Goal: Information Seeking & Learning: Learn about a topic

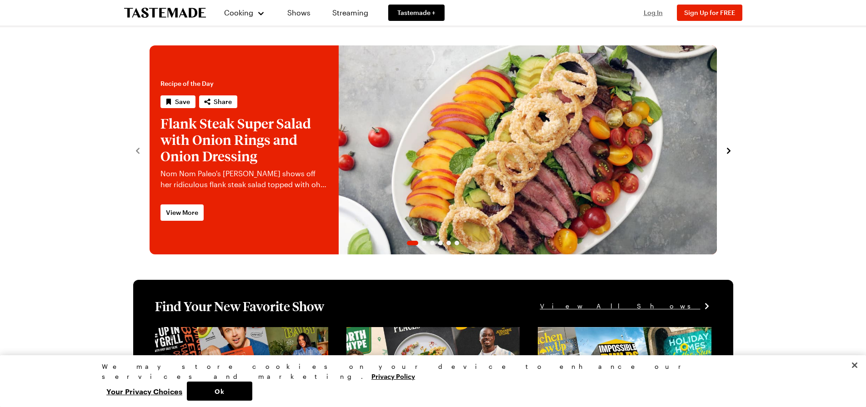
click at [651, 9] on span "Log In" at bounding box center [653, 13] width 19 height 8
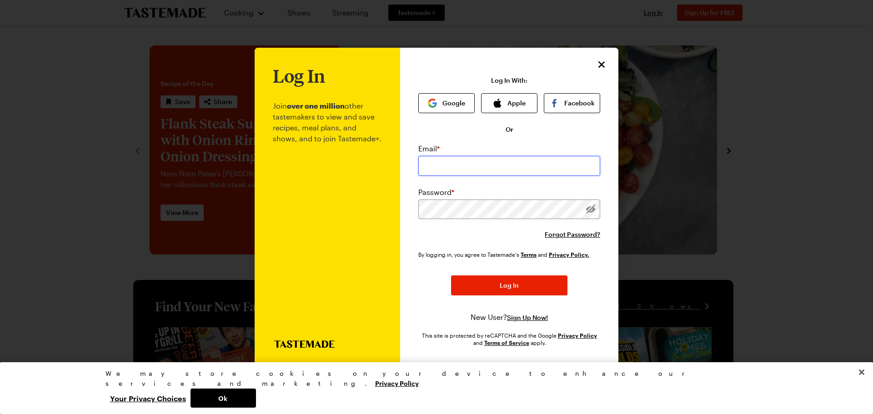
click at [488, 167] on input "email" at bounding box center [509, 166] width 182 height 20
type input "barefootin211@yahoo.com"
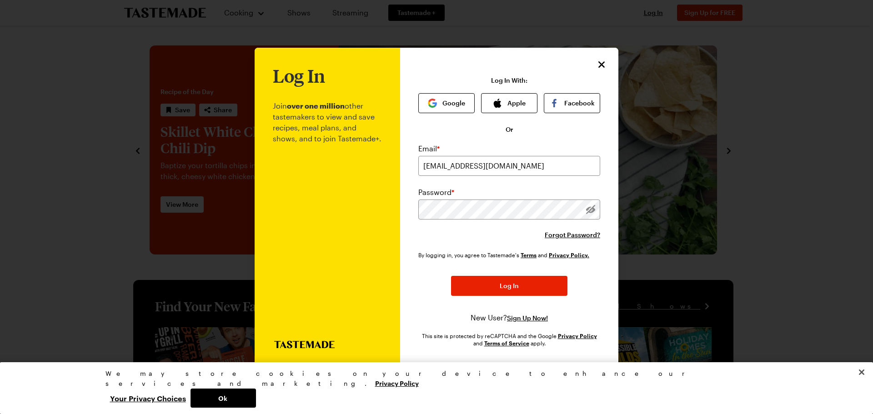
click at [358, 266] on p "Join over one million other tastemakers to view and save recipes, meal plans, a…" at bounding box center [327, 213] width 109 height 255
click at [560, 233] on span "Forgot Password?" at bounding box center [572, 235] width 55 height 9
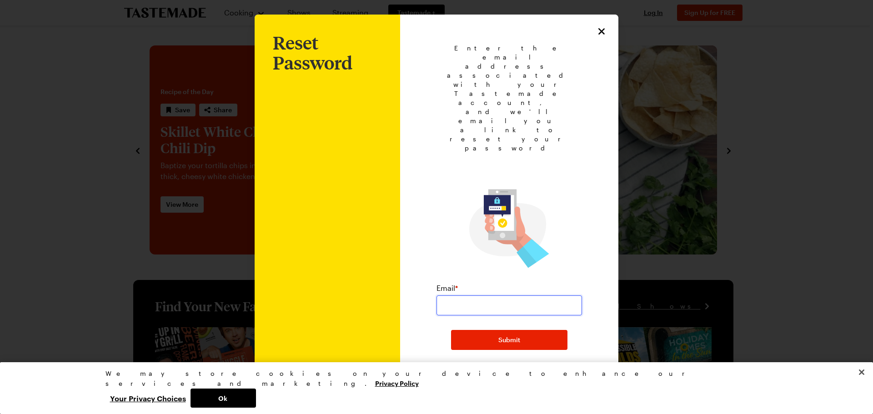
click at [485, 296] on input "email" at bounding box center [510, 306] width 146 height 20
type input "barefootin211@yahoo.com"
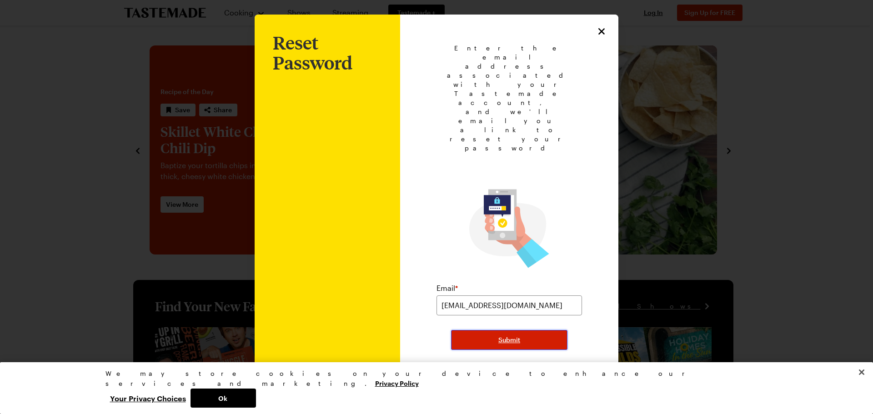
click at [503, 336] on span "Submit" at bounding box center [509, 340] width 22 height 9
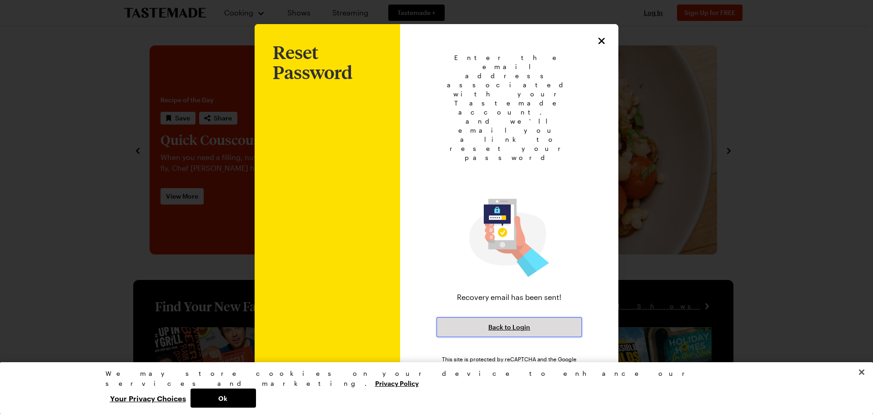
click at [502, 317] on button "Back to Login" at bounding box center [510, 327] width 146 height 20
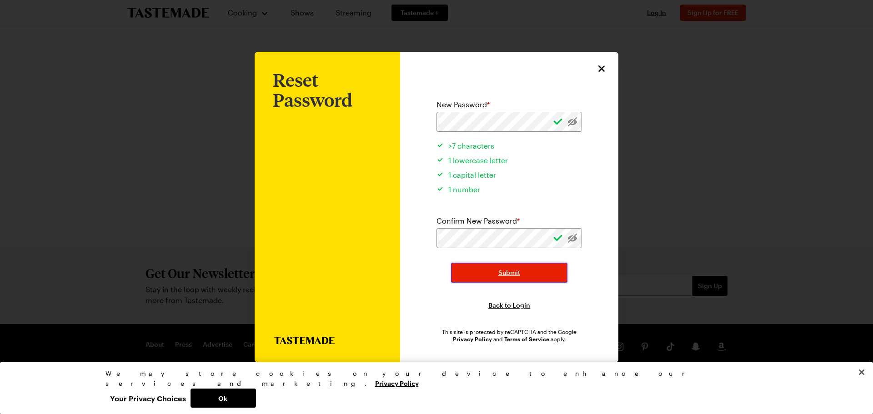
click at [502, 274] on span "Submit" at bounding box center [509, 272] width 22 height 9
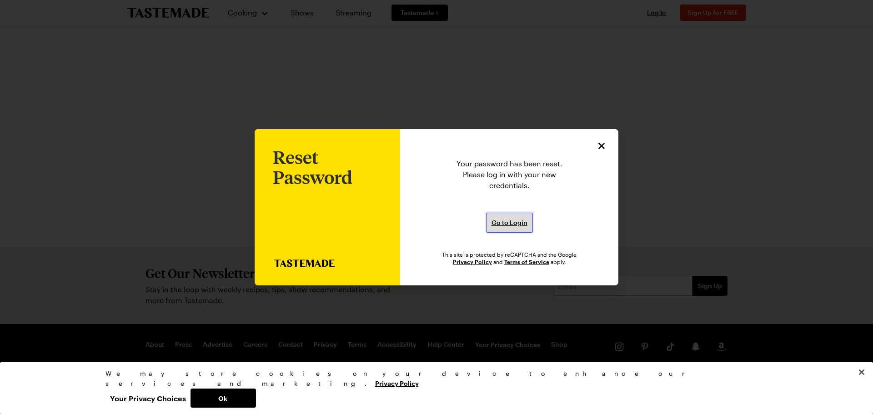
click at [512, 221] on span "Go to Login" at bounding box center [510, 222] width 36 height 9
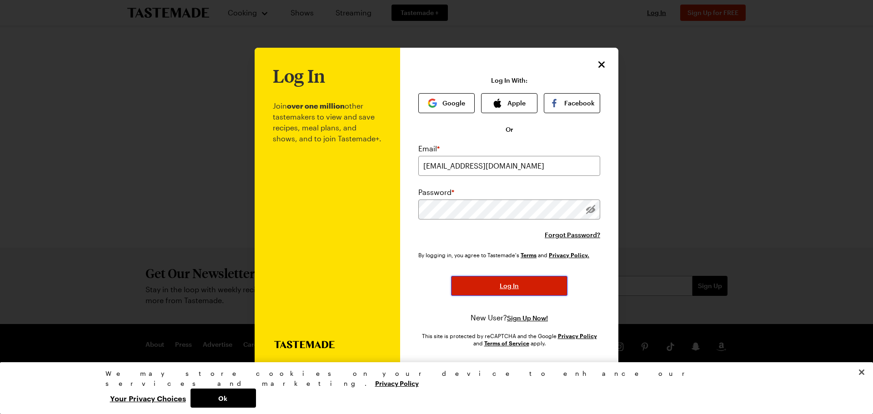
click at [526, 286] on button "Log In" at bounding box center [509, 286] width 116 height 20
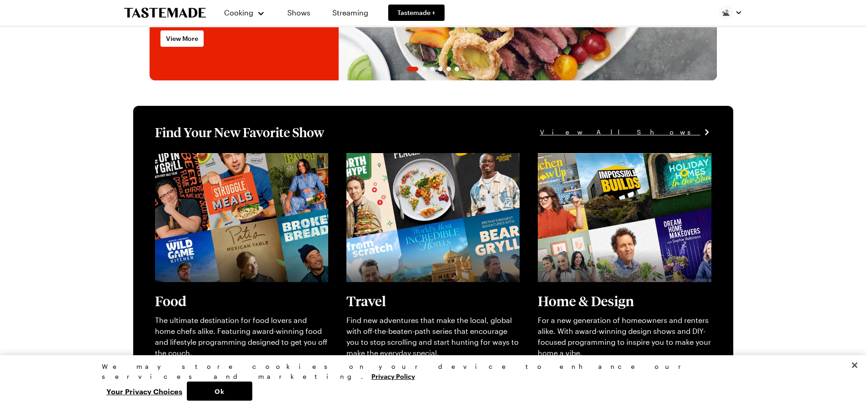
scroll to position [182, 0]
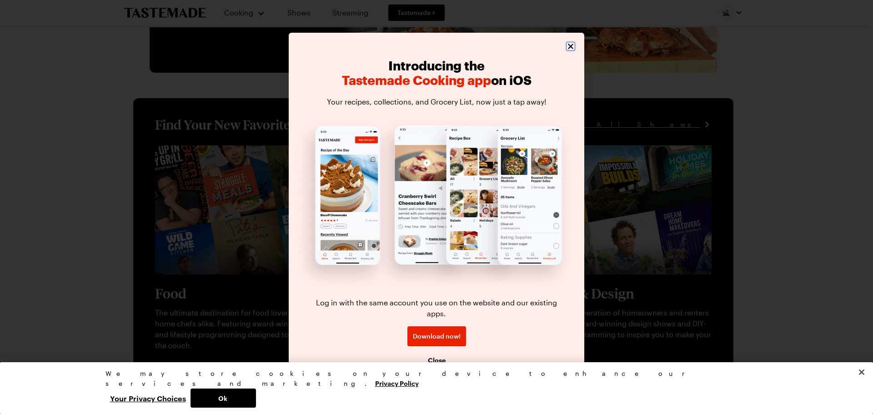
click at [570, 49] on icon "Close" at bounding box center [570, 46] width 5 height 5
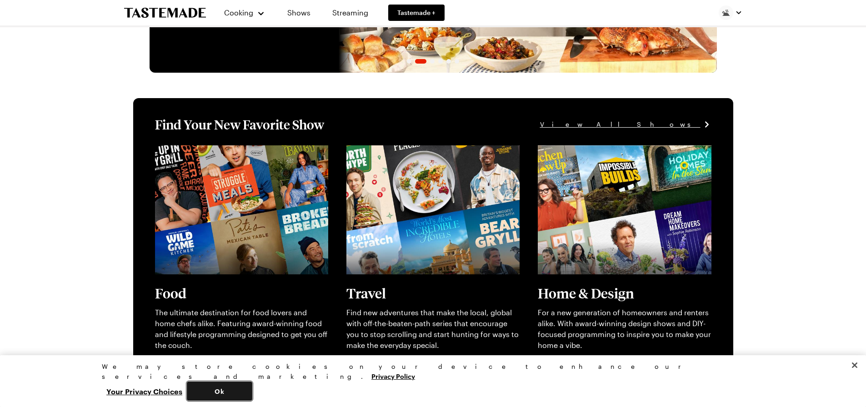
click at [252, 397] on button "Ok" at bounding box center [219, 391] width 65 height 19
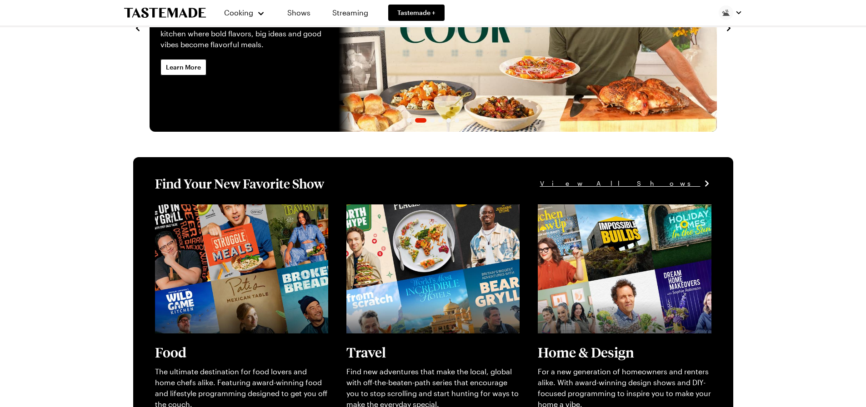
scroll to position [0, 0]
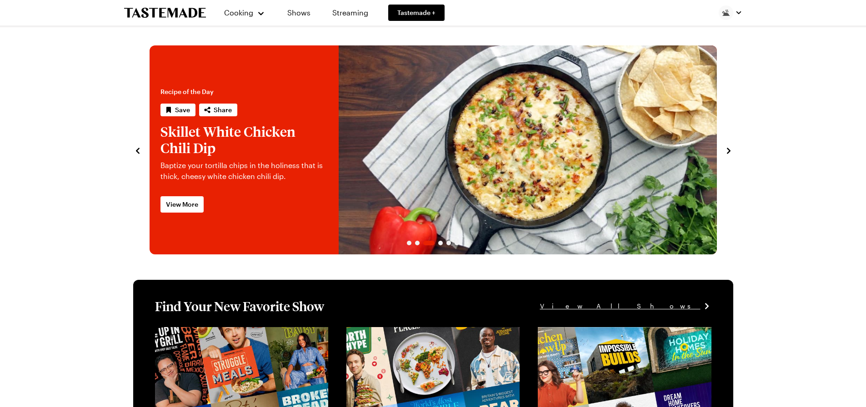
click at [139, 148] on icon "navigate to previous item" at bounding box center [137, 150] width 9 height 9
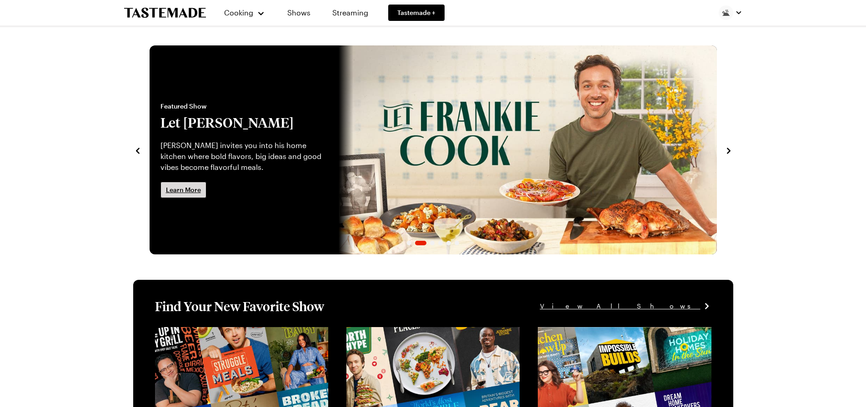
click at [183, 188] on span "Learn More" at bounding box center [183, 190] width 35 height 9
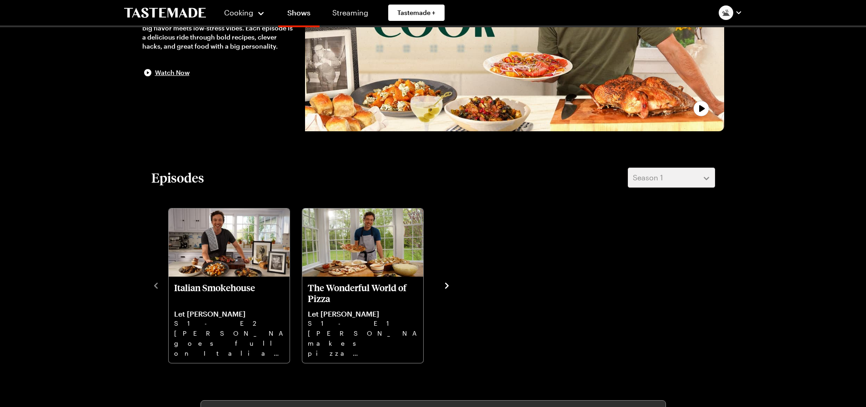
scroll to position [182, 0]
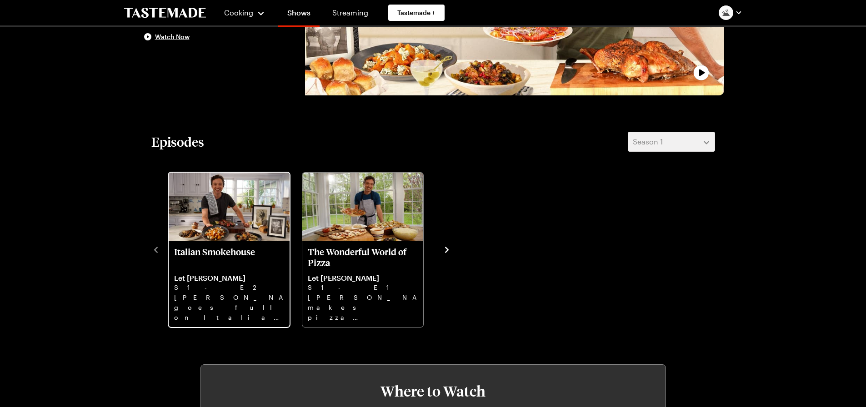
click at [211, 247] on p "Italian Smokehouse" at bounding box center [229, 257] width 110 height 22
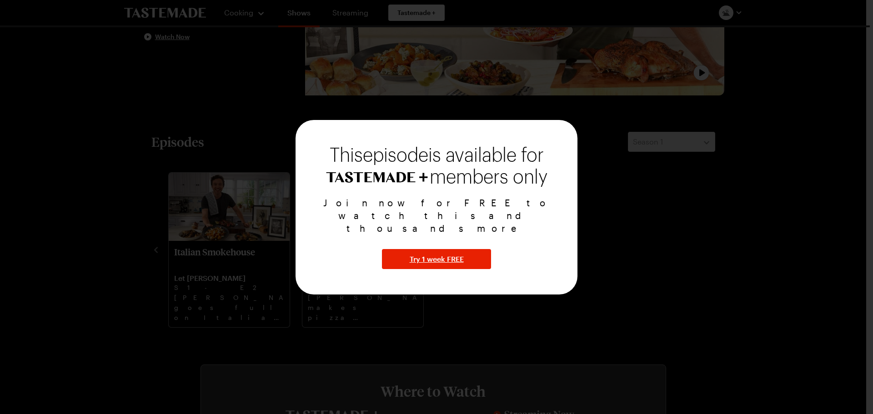
click at [649, 236] on div at bounding box center [436, 207] width 873 height 414
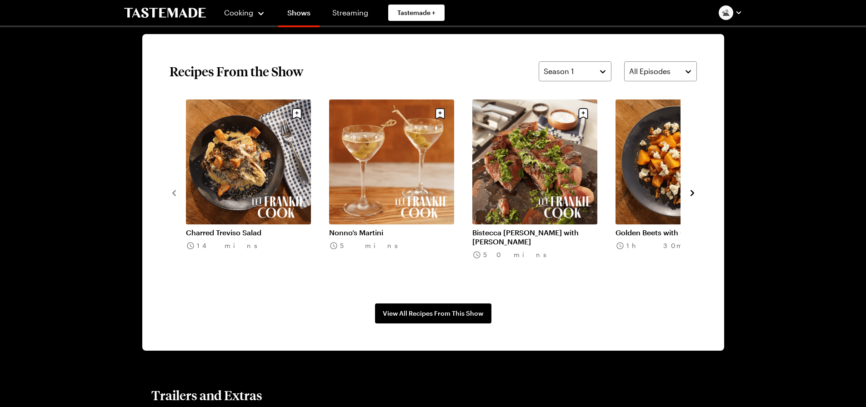
scroll to position [682, 0]
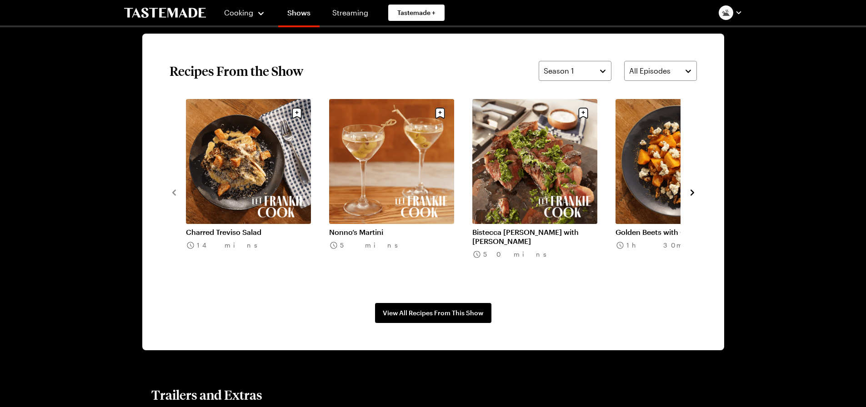
click at [241, 232] on link "Charred Treviso Salad" at bounding box center [248, 232] width 125 height 9
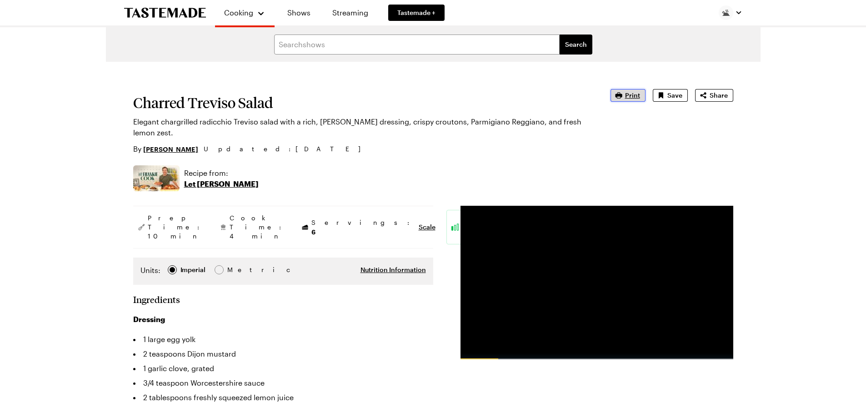
click at [635, 97] on span "Print" at bounding box center [632, 95] width 15 height 9
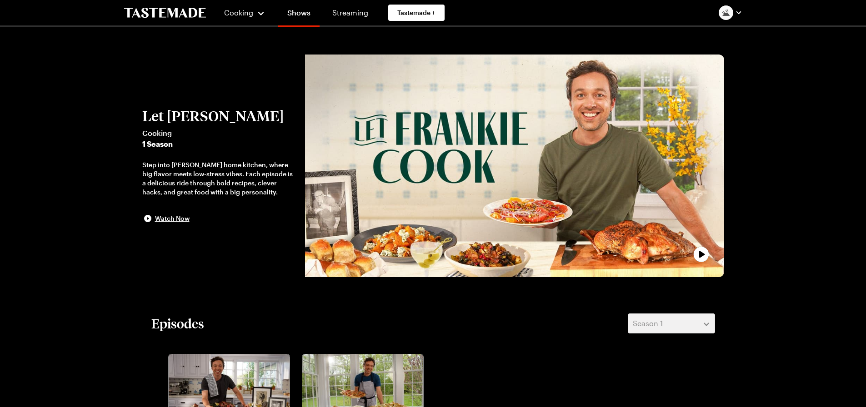
scroll to position [682, 0]
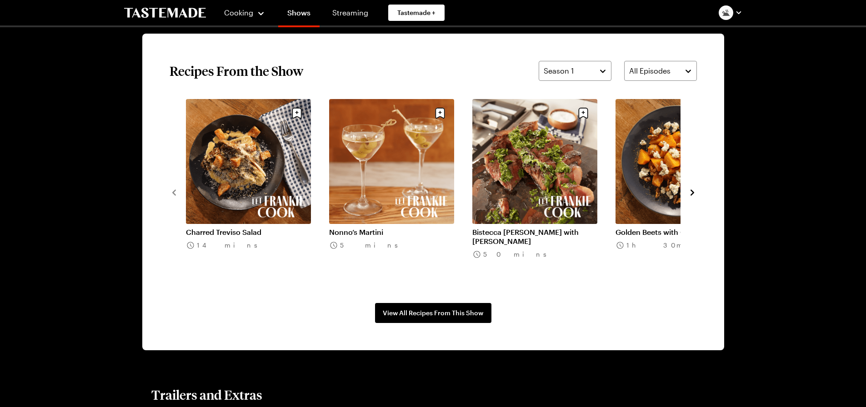
click at [691, 189] on icon "navigate to next item" at bounding box center [692, 192] width 9 height 9
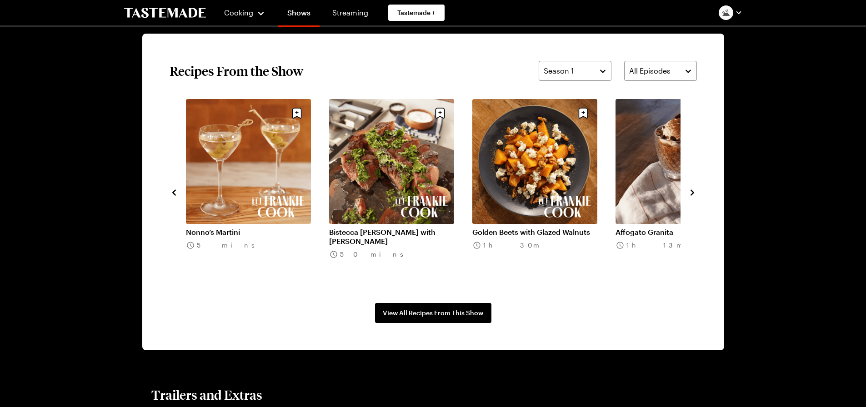
click at [534, 230] on link "Golden Beets with Glazed Walnuts" at bounding box center [534, 232] width 125 height 9
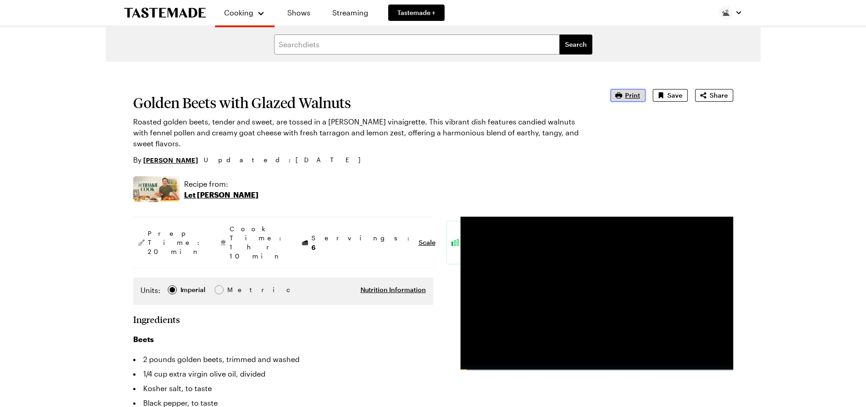
click at [641, 98] on button "Print" at bounding box center [628, 95] width 35 height 13
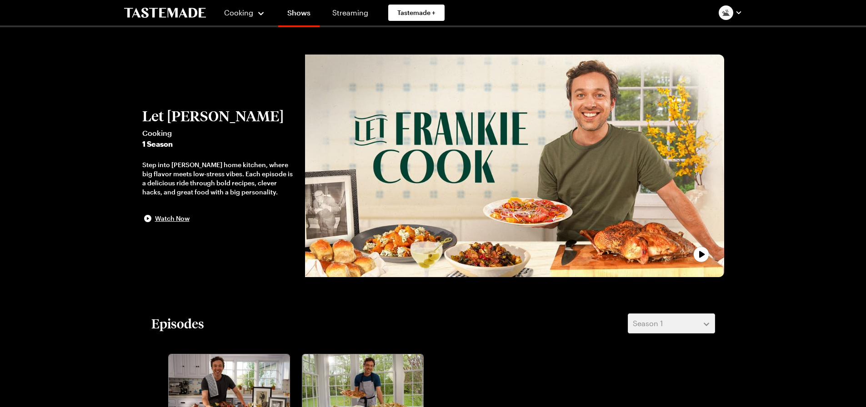
scroll to position [682, 0]
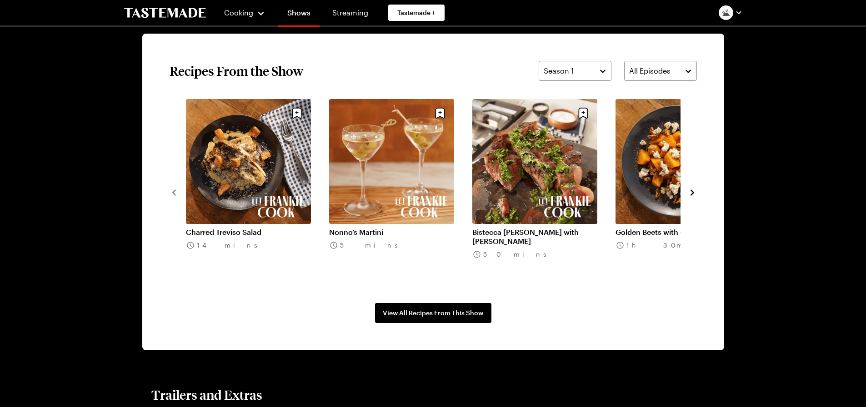
click at [691, 191] on icon "navigate to next item" at bounding box center [692, 192] width 9 height 9
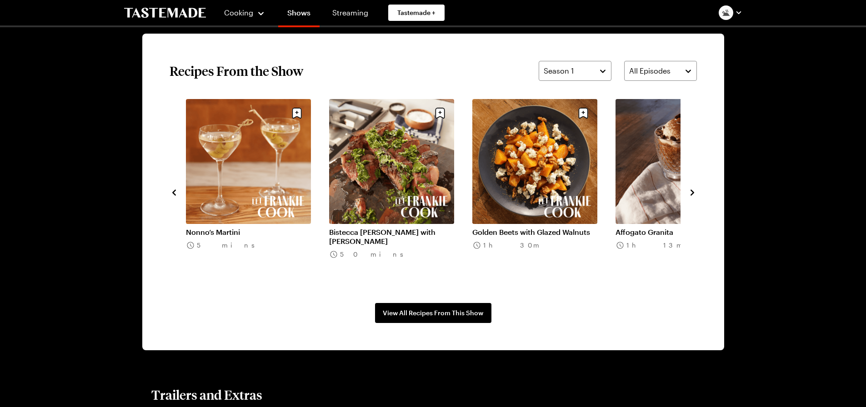
click at [691, 191] on icon "navigate to next item" at bounding box center [692, 192] width 9 height 9
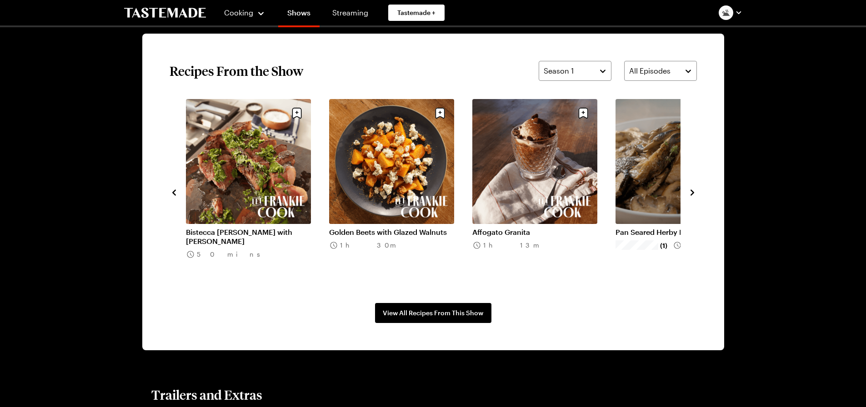
click at [691, 191] on icon "navigate to next item" at bounding box center [692, 192] width 9 height 9
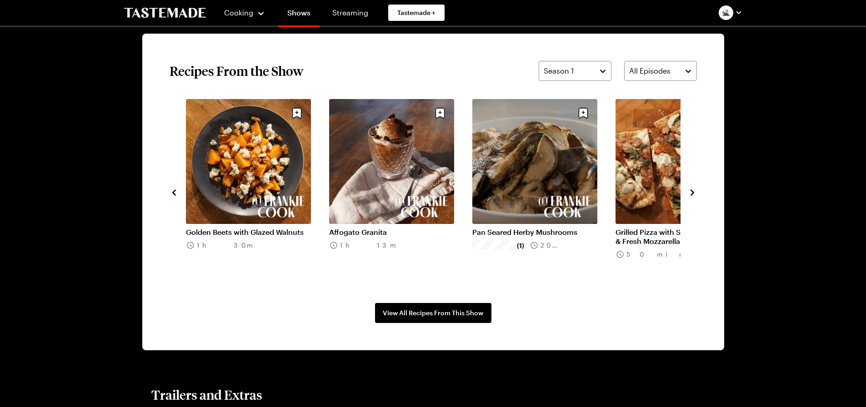
click at [691, 191] on icon "navigate to next item" at bounding box center [693, 193] width 4 height 6
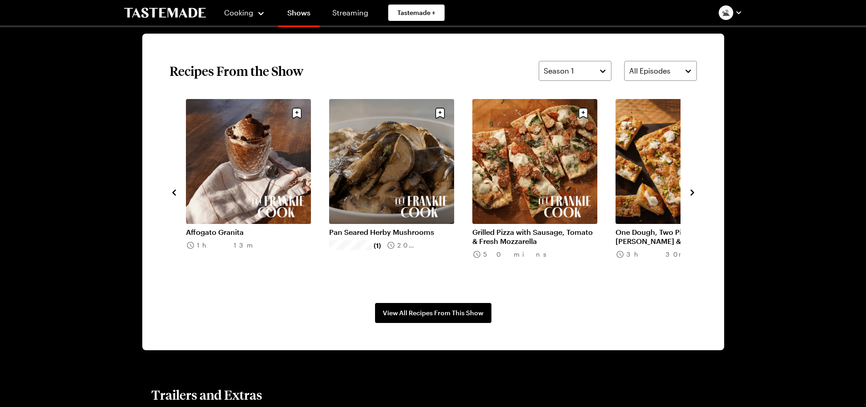
click at [691, 191] on icon "navigate to next item" at bounding box center [693, 193] width 4 height 6
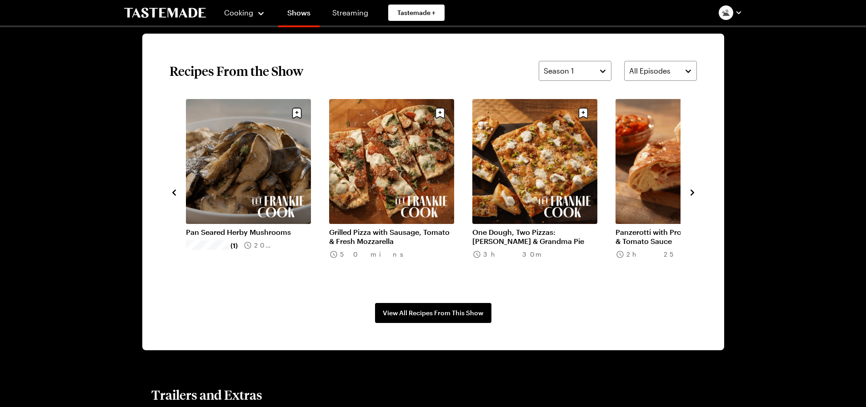
click at [250, 233] on link "Pan Seared Herby Mushrooms" at bounding box center [248, 232] width 125 height 9
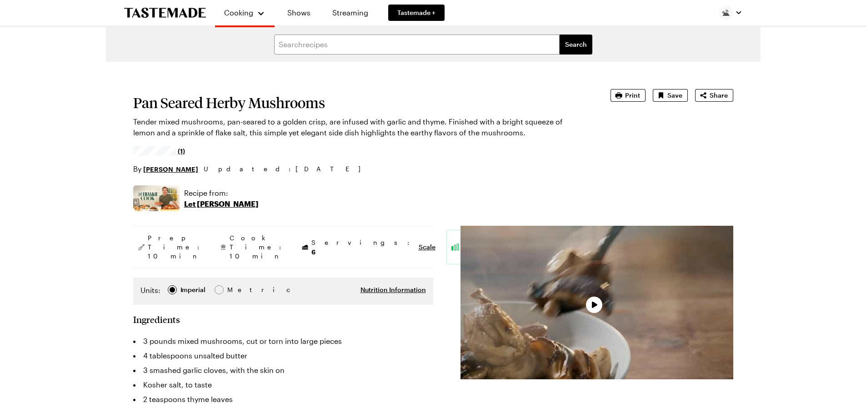
type textarea "x"
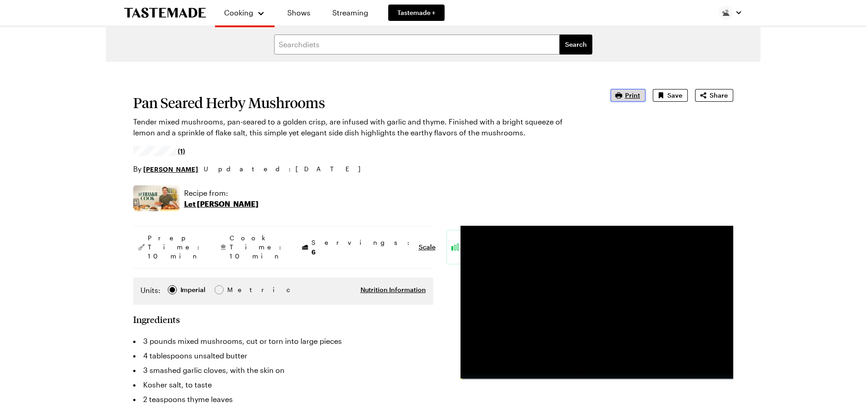
click at [635, 94] on span "Print" at bounding box center [632, 95] width 15 height 9
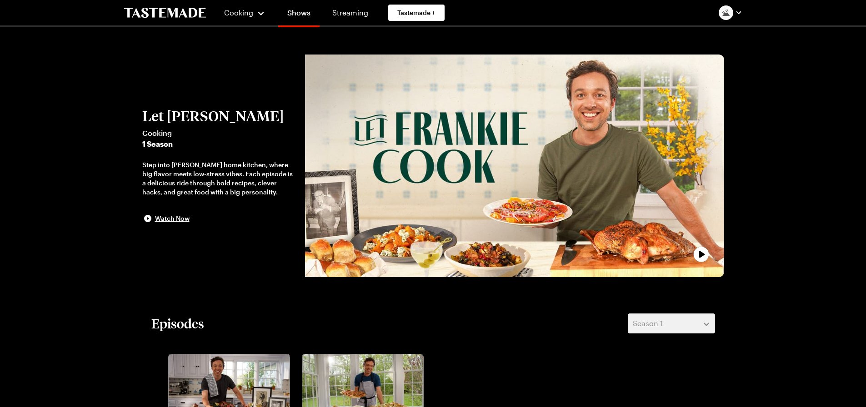
scroll to position [682, 0]
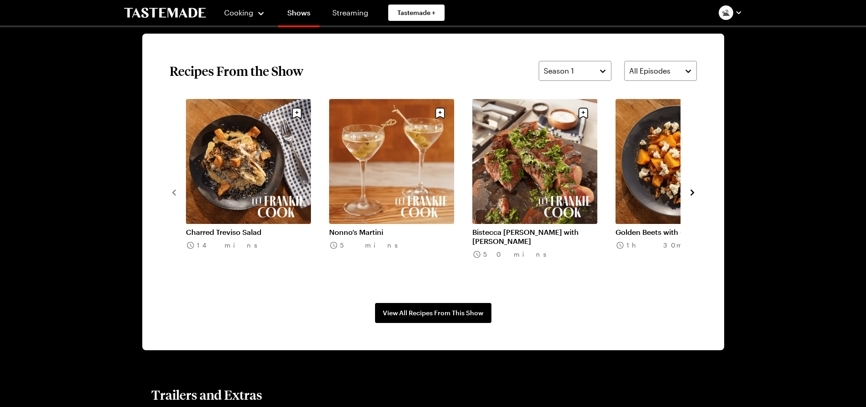
click at [691, 191] on icon "navigate to next item" at bounding box center [692, 192] width 9 height 9
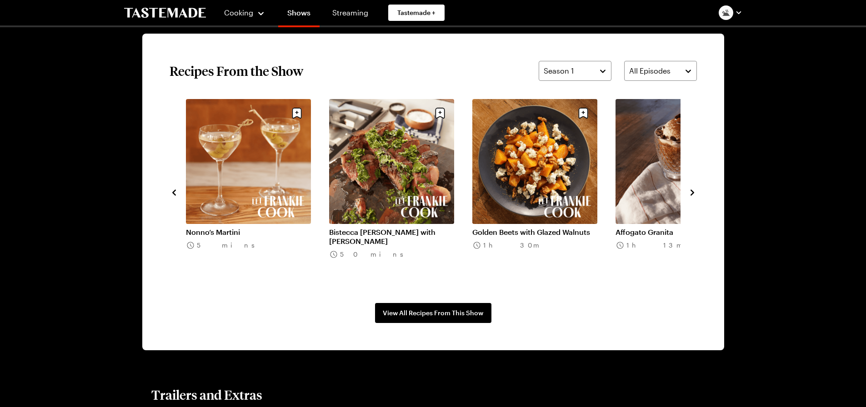
click at [691, 191] on icon "navigate to next item" at bounding box center [692, 192] width 9 height 9
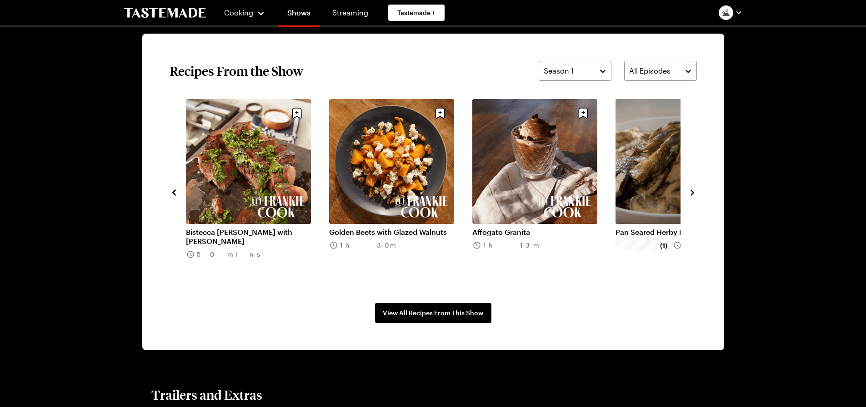
click at [691, 191] on icon "navigate to next item" at bounding box center [692, 192] width 9 height 9
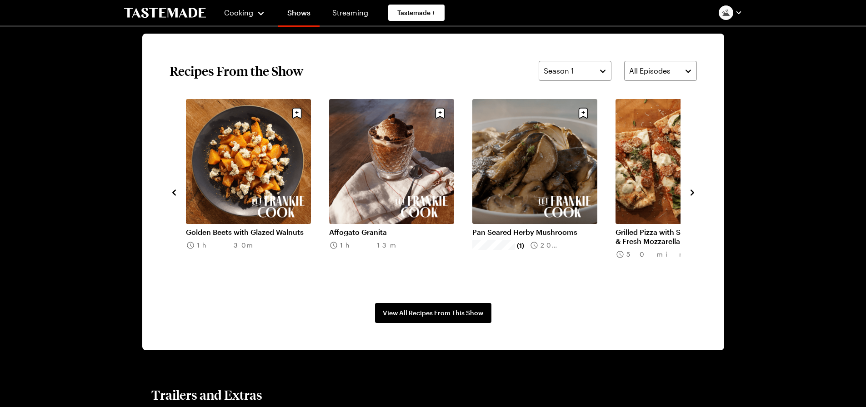
click at [688, 191] on icon "navigate to next item" at bounding box center [692, 192] width 9 height 9
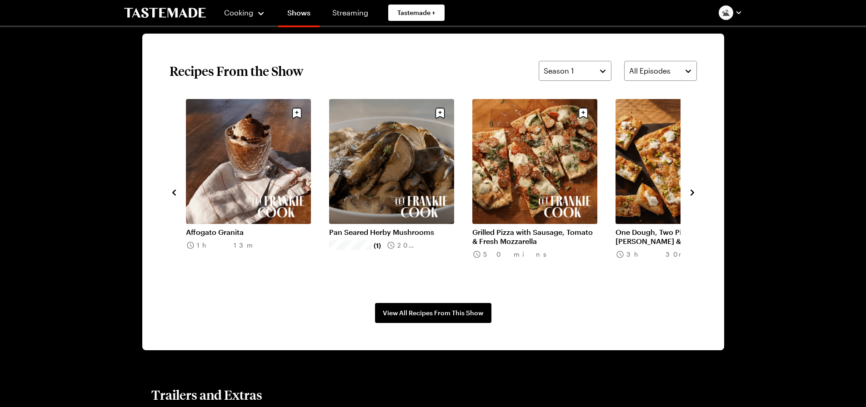
click at [688, 191] on icon "navigate to next item" at bounding box center [692, 192] width 9 height 9
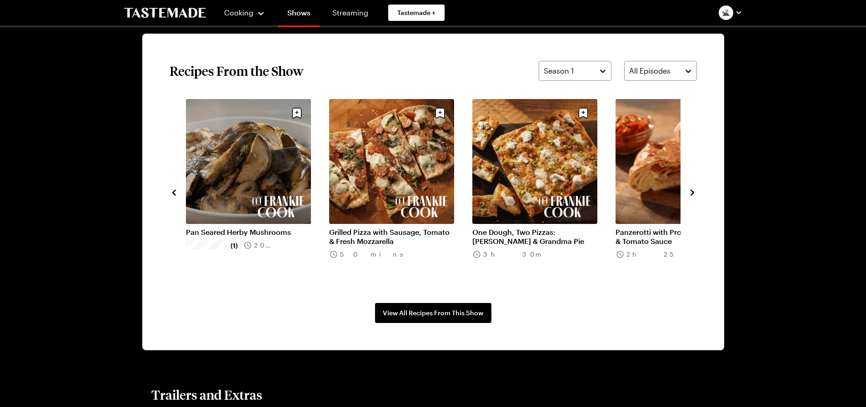
click at [693, 190] on icon "navigate to next item" at bounding box center [692, 192] width 9 height 9
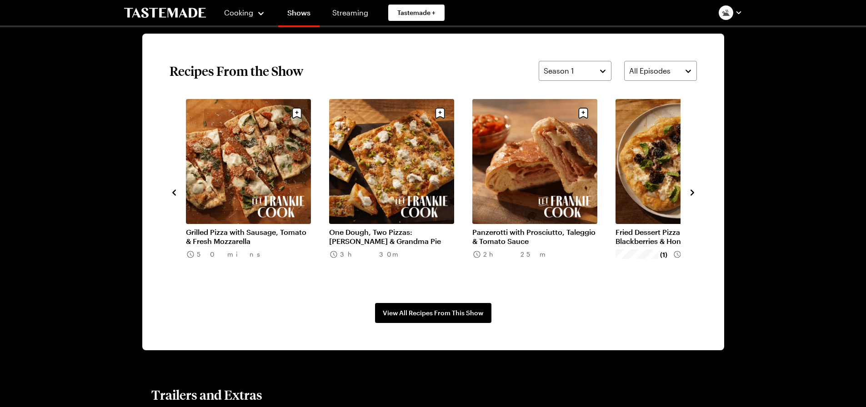
click at [693, 190] on icon "navigate to next item" at bounding box center [692, 192] width 9 height 9
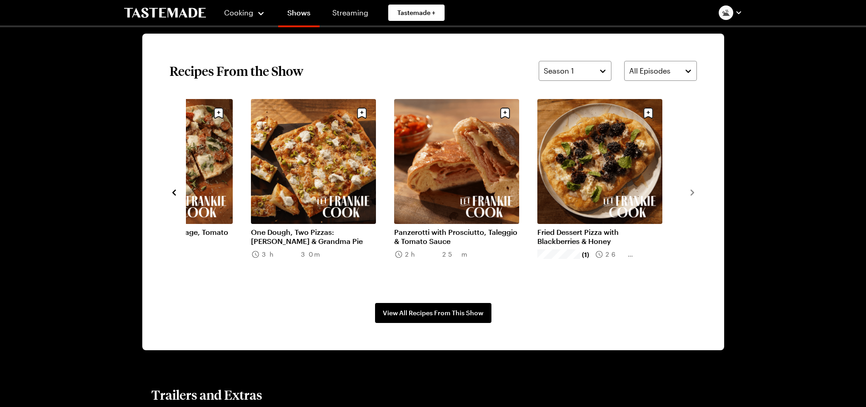
click at [174, 191] on icon "navigate to previous item" at bounding box center [174, 193] width 4 height 6
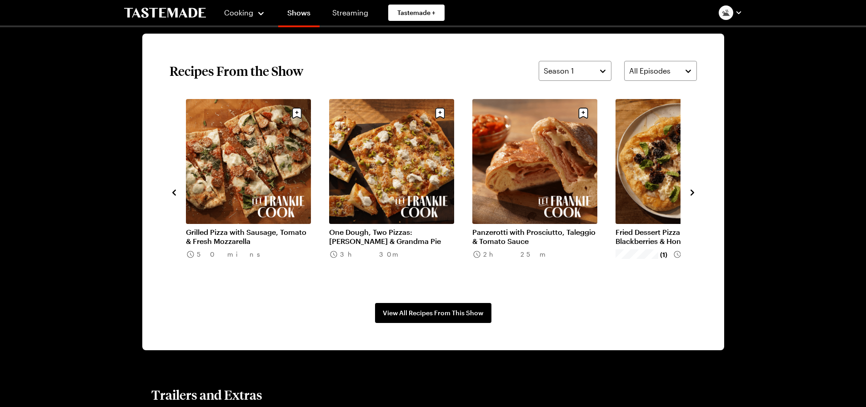
click at [174, 191] on icon "navigate to previous item" at bounding box center [174, 192] width 9 height 9
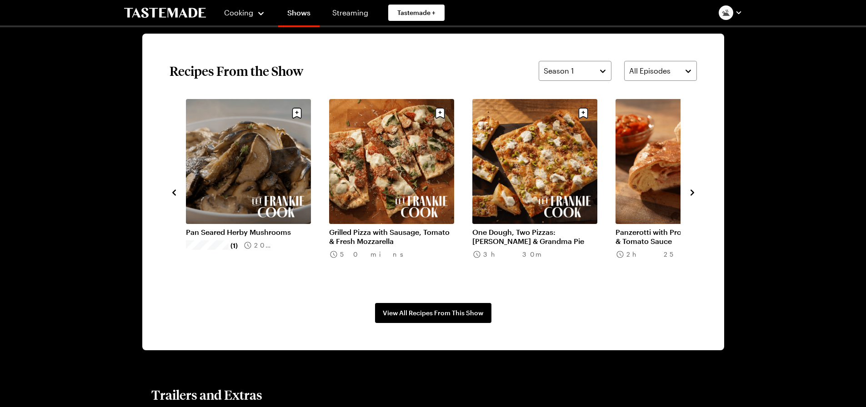
click at [174, 191] on icon "navigate to previous item" at bounding box center [174, 192] width 9 height 9
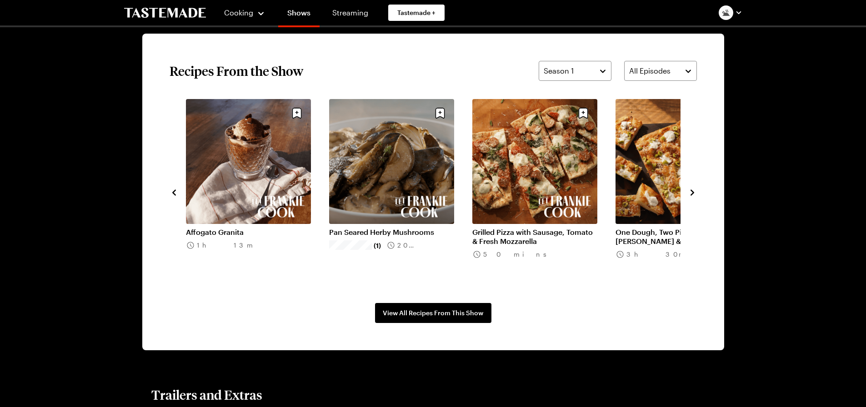
click at [174, 191] on icon "navigate to previous item" at bounding box center [174, 192] width 9 height 9
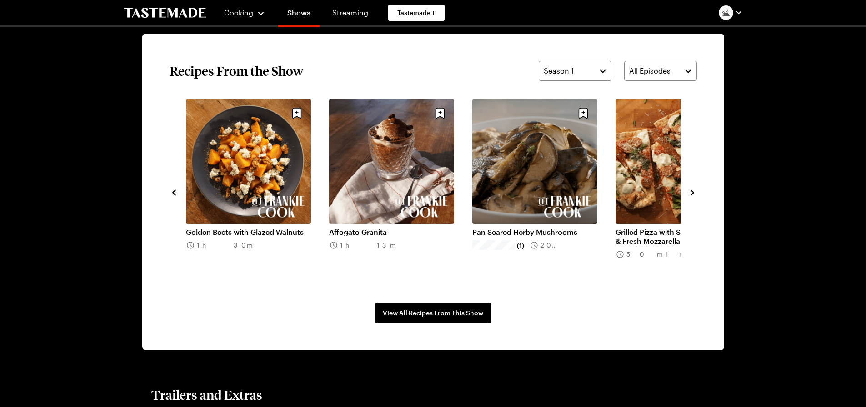
click at [174, 191] on icon "navigate to previous item" at bounding box center [174, 192] width 9 height 9
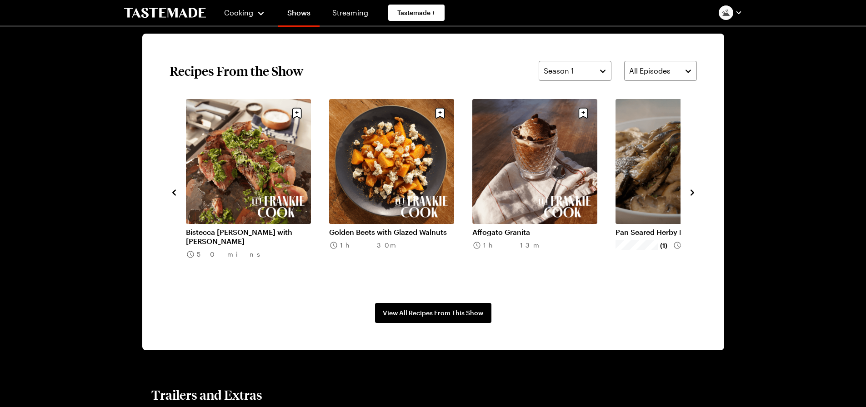
click at [174, 191] on icon "navigate to previous item" at bounding box center [174, 192] width 9 height 9
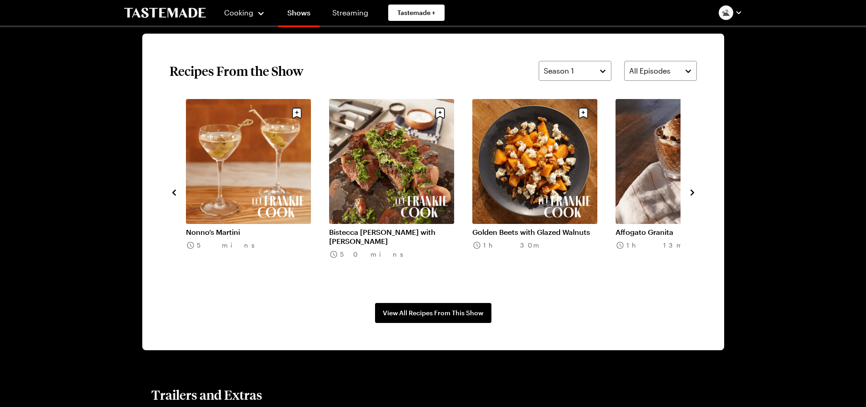
click at [174, 191] on icon "navigate to previous item" at bounding box center [174, 192] width 9 height 9
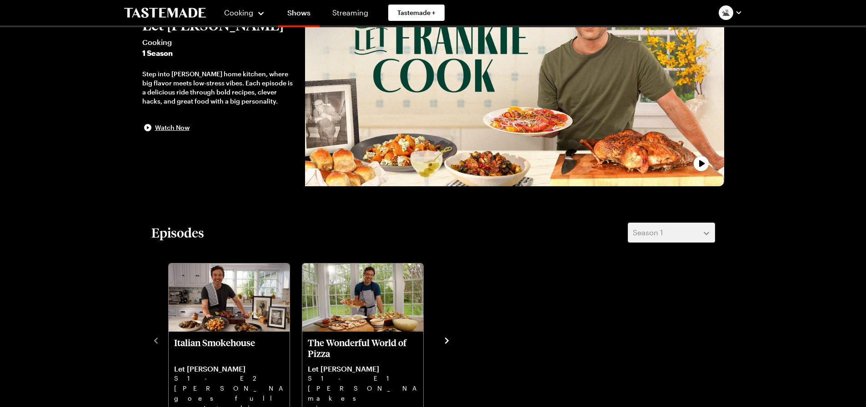
scroll to position [0, 0]
